Goal: Information Seeking & Learning: Find specific fact

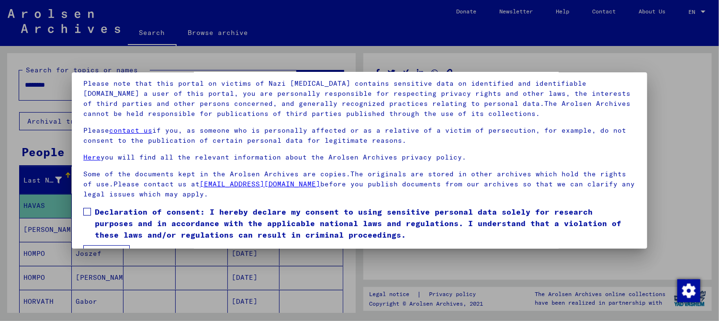
scroll to position [79, 0]
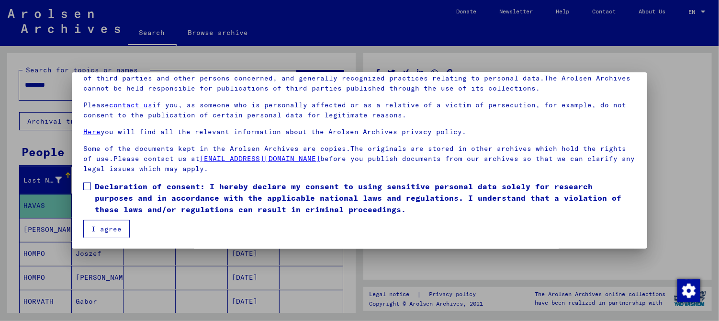
click at [412, 196] on span "Declaration of consent: I hereby declare my consent to using sensitive personal…" at bounding box center [365, 197] width 541 height 34
click at [103, 229] on button "I agree" at bounding box center [106, 229] width 46 height 18
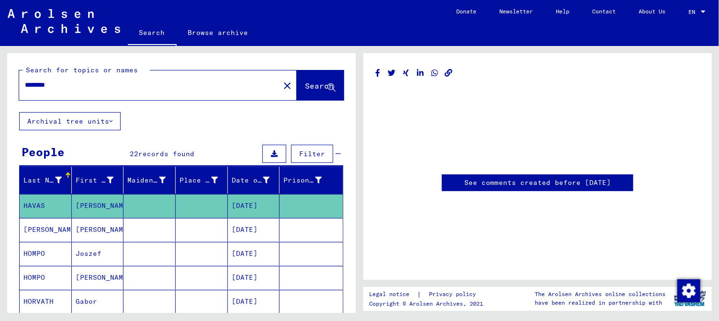
click at [40, 299] on icon at bounding box center [40, 282] width 24 height 38
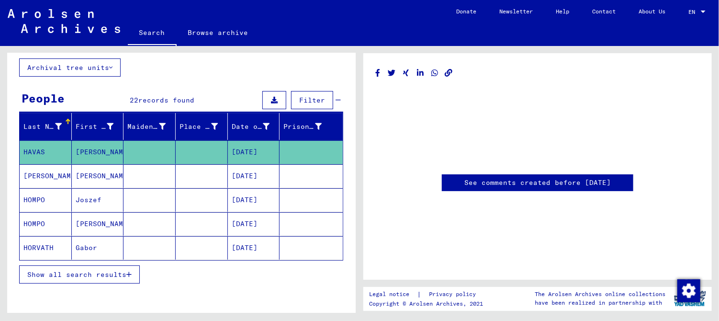
scroll to position [54, 0]
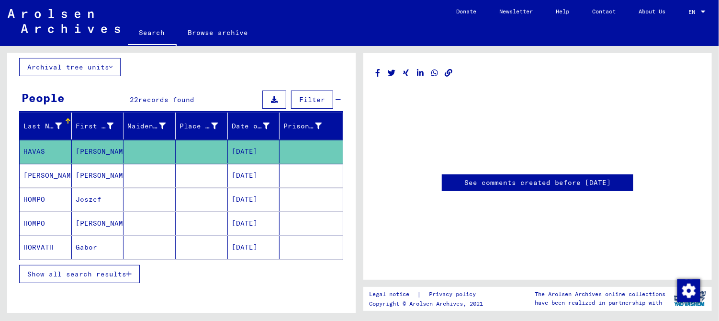
click at [88, 246] on mat-cell "Gabor" at bounding box center [98, 246] width 52 height 23
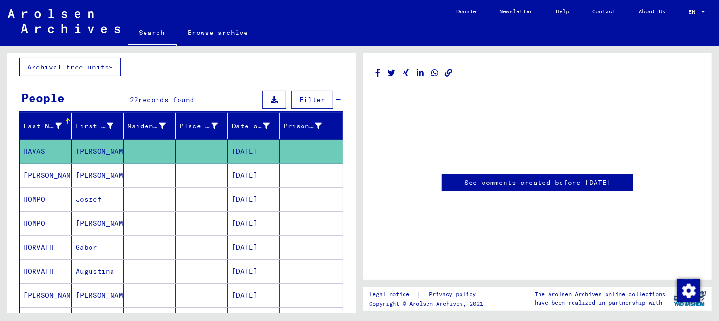
click at [88, 272] on mat-cell "Augustina" at bounding box center [98, 270] width 52 height 23
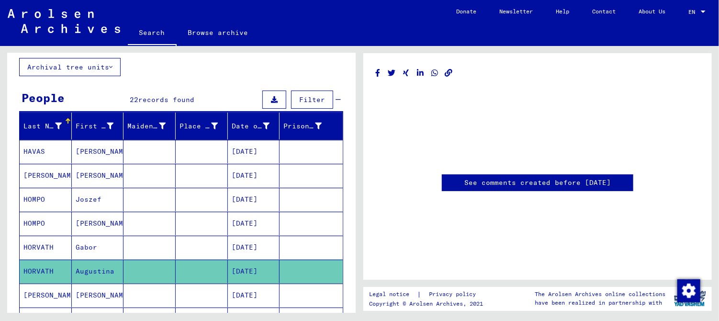
click at [88, 272] on mat-cell "Augustina" at bounding box center [98, 270] width 52 height 23
click at [44, 266] on icon at bounding box center [40, 282] width 24 height 38
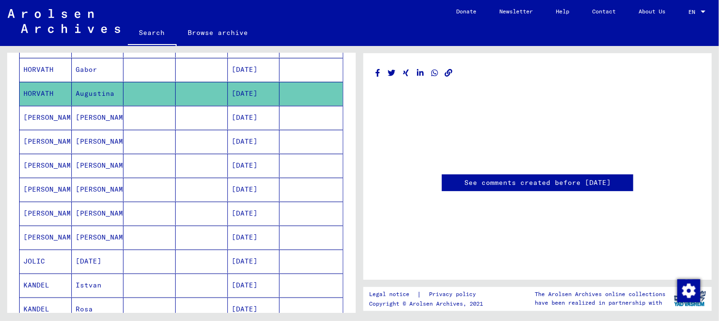
scroll to position [233, 0]
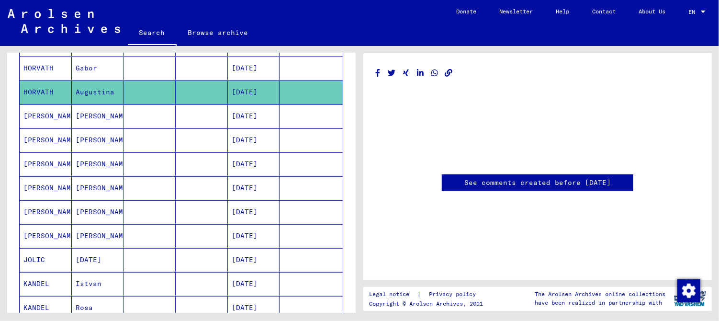
click at [597, 182] on link "See comments created before [DATE]" at bounding box center [537, 183] width 146 height 10
click at [479, 185] on link "See comments created before [DATE]" at bounding box center [537, 183] width 146 height 10
type input "**********"
